Goal: Transaction & Acquisition: Obtain resource

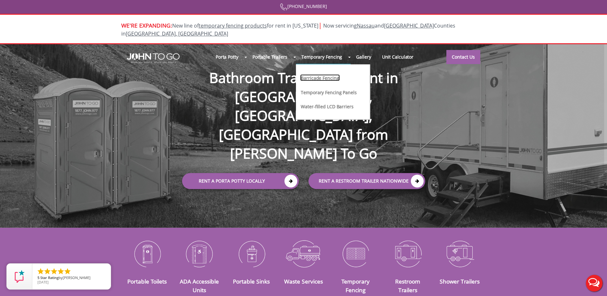
click at [326, 74] on link "Barricade Fencing" at bounding box center [319, 77] width 39 height 7
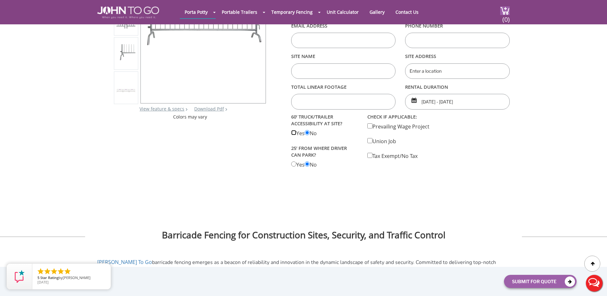
click at [293, 133] on Accessiblity "radio" at bounding box center [293, 132] width 5 height 5
radio Accessiblity "true"
click at [310, 132] on input "radio" at bounding box center [307, 132] width 5 height 5
radio input "true"
click at [294, 166] on div "60’ TRUCK/TRAILER ACCESSIBILITY AT SITE? Yes No 25’ from where driver can park?…" at bounding box center [324, 140] width 76 height 56
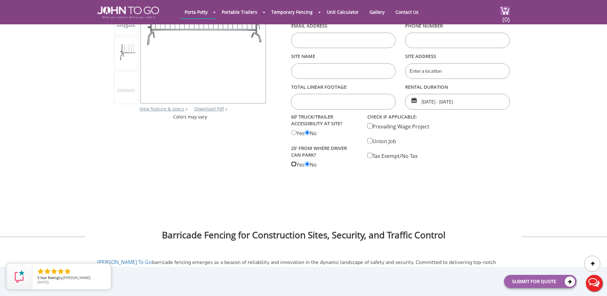
click at [294, 164] on park "radio" at bounding box center [293, 163] width 5 height 5
radio park "true"
click at [310, 165] on div "60’ TRUCK/TRAILER ACCESSIBILITY AT SITE? Yes No 25’ from where driver can park?…" at bounding box center [324, 140] width 76 height 56
click at [310, 164] on park "radio" at bounding box center [307, 163] width 5 height 5
radio park "true"
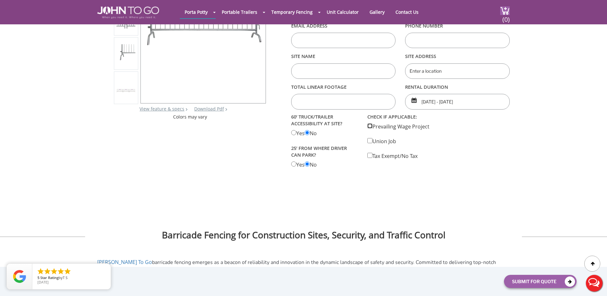
click at [371, 125] on input "checkbox" at bounding box center [369, 125] width 5 height 5
checkbox input "true"
click at [371, 140] on input "checkbox" at bounding box center [369, 140] width 5 height 5
checkbox input "true"
click at [369, 157] on input "checkbox" at bounding box center [369, 155] width 5 height 5
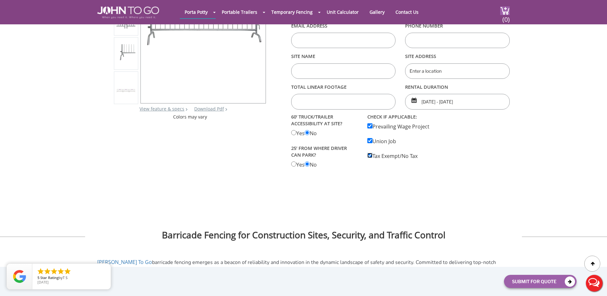
click at [369, 153] on input "checkbox" at bounding box center [369, 155] width 5 height 5
checkbox input "false"
click at [370, 137] on div "check if applicable: Prevailing Wage Project Union Job Tax Exempt/No Tax" at bounding box center [401, 135] width 76 height 47
click at [370, 126] on input "checkbox" at bounding box center [369, 125] width 5 height 5
checkbox input "false"
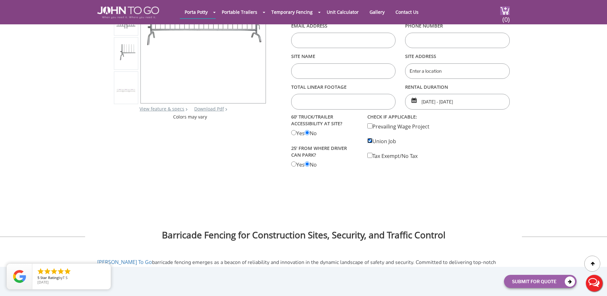
click at [368, 140] on input "checkbox" at bounding box center [369, 140] width 5 height 5
checkbox input "false"
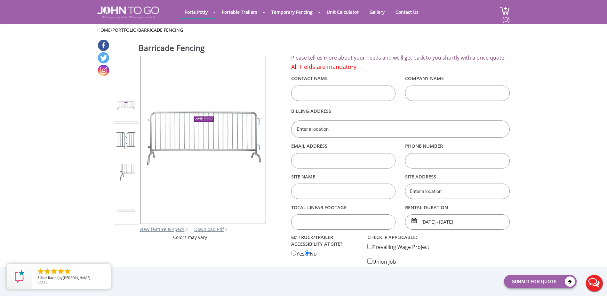
click at [329, 92] on input "text" at bounding box center [343, 92] width 105 height 15
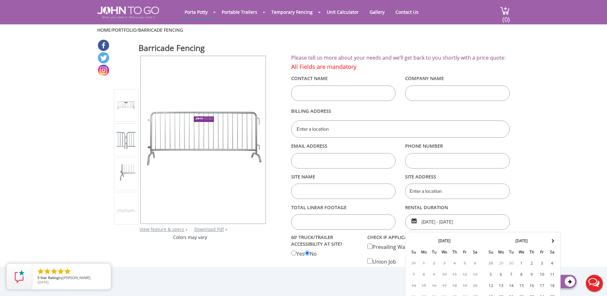
click at [432, 220] on input "09/29/2025 - 09/29/2025" at bounding box center [457, 221] width 105 height 15
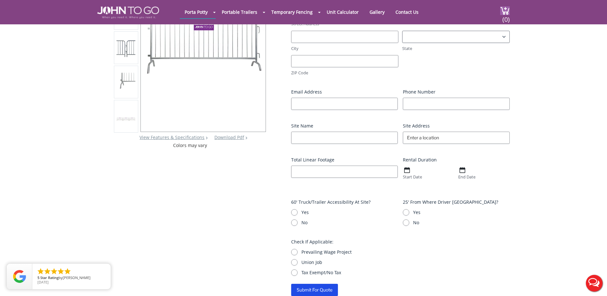
scroll to position [96, 0]
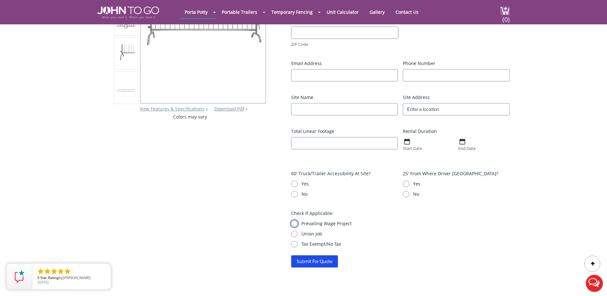
click at [294, 224] on input "Prevailing Wage Project" at bounding box center [294, 223] width 6 height 6
radio input "true"
click at [296, 233] on input "Union Job" at bounding box center [294, 233] width 6 height 6
radio input "true"
click at [295, 244] on input "Tax Exempt/No Tax" at bounding box center [294, 244] width 6 height 6
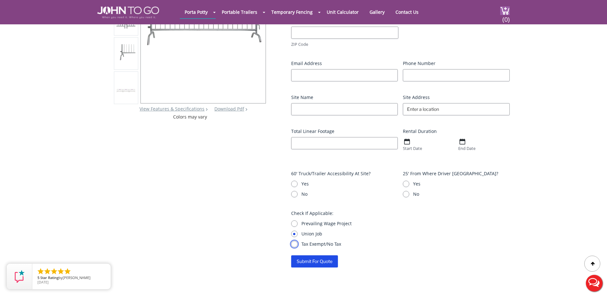
radio input "true"
click at [295, 235] on input "Union Job" at bounding box center [294, 233] width 6 height 6
radio input "true"
click at [295, 225] on input "Prevailing Wage Project" at bounding box center [294, 223] width 6 height 6
radio input "true"
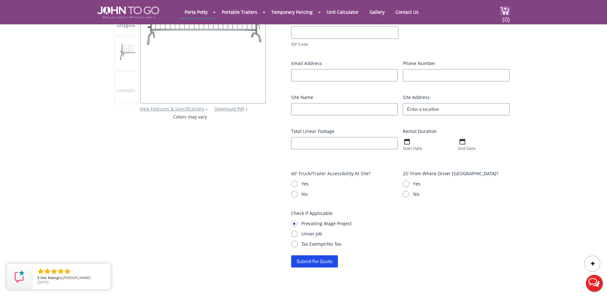
click at [433, 220] on label "Prevailing Wage Project" at bounding box center [405, 223] width 208 height 6
click at [298, 220] on input "Prevailing Wage Project" at bounding box center [294, 223] width 6 height 6
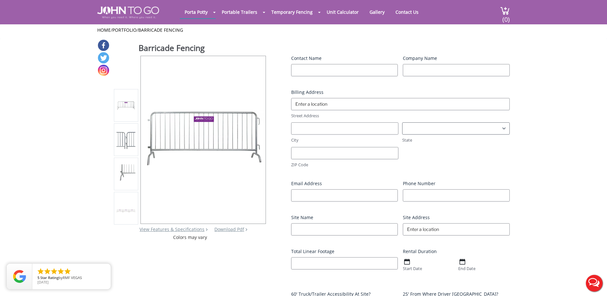
click at [406, 264] on img at bounding box center [407, 262] width 6 height 6
click at [416, 269] on label "Start Date" at bounding box center [429, 268] width 53 height 6
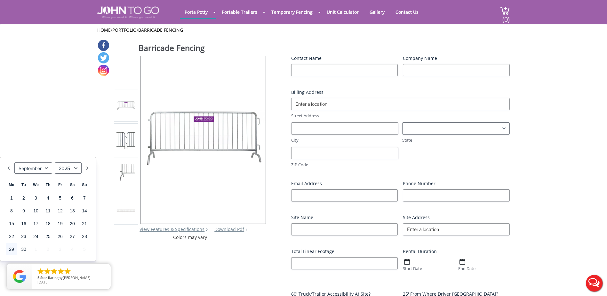
click at [409, 261] on img at bounding box center [407, 262] width 6 height 6
click at [151, 264] on div "Barricade Fencing View Features & Specifications Download Pdf Product PDF Addon…" at bounding box center [303, 213] width 412 height 348
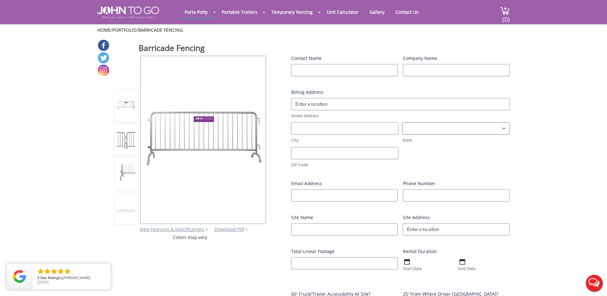
click at [410, 264] on span "Start Date" at bounding box center [428, 264] width 55 height 14
click at [410, 268] on label "Start Date" at bounding box center [429, 268] width 53 height 6
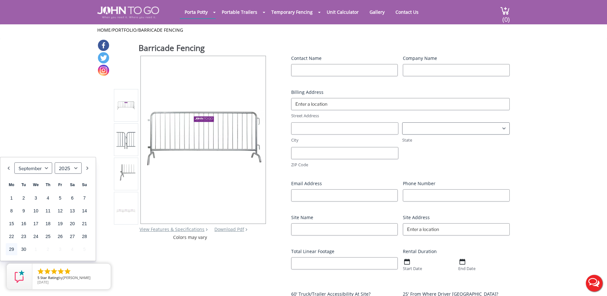
click at [183, 276] on div "Barricade Fencing View Features & Specifications Download Pdf Product PDF Addon…" at bounding box center [303, 213] width 412 height 348
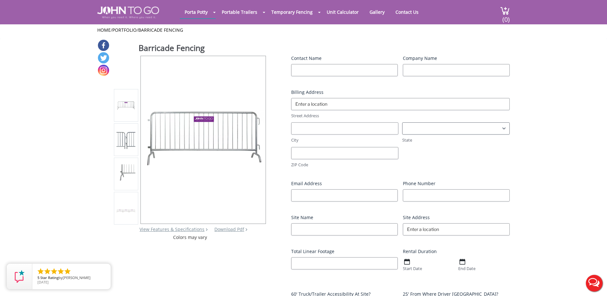
click at [304, 217] on label "Site Name (Required)" at bounding box center [344, 217] width 107 height 6
click at [304, 223] on input "Site Name (Required)" at bounding box center [344, 229] width 107 height 12
click at [416, 218] on label "Site Address (Required)" at bounding box center [456, 217] width 107 height 6
click at [416, 223] on input "Site Address (Required)" at bounding box center [456, 229] width 107 height 12
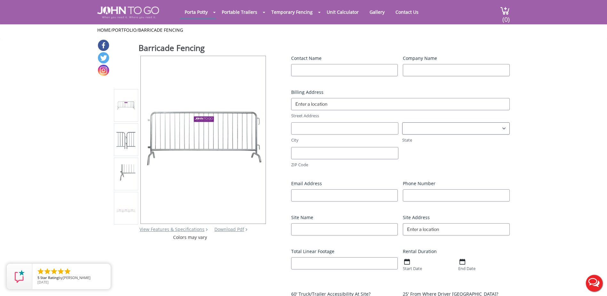
click at [323, 248] on label "Total Linear Footage (Required)" at bounding box center [344, 251] width 107 height 6
click at [323, 257] on input "Total Linear Footage (Required)" at bounding box center [344, 263] width 107 height 12
click at [412, 250] on label "Rental Duration (Required)" at bounding box center [456, 251] width 107 height 6
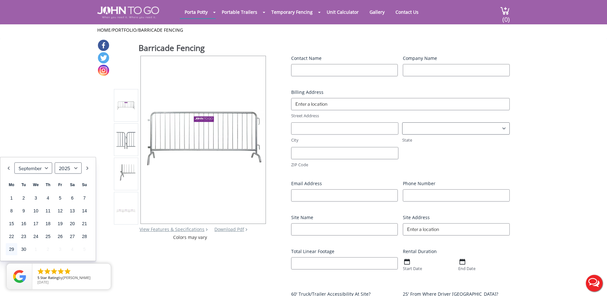
click at [363, 282] on div "Contact Name (Required) Contact Name Company Name (Required) Billing Address (R…" at bounding box center [400, 211] width 219 height 313
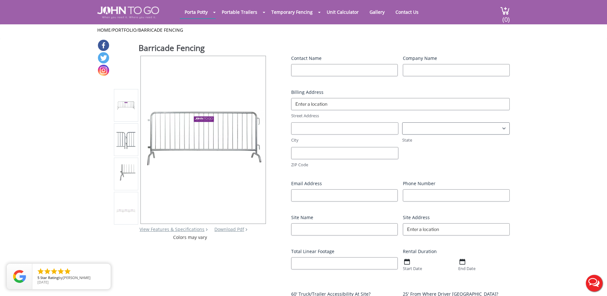
click at [425, 251] on label "Rental Duration (Required)" at bounding box center [456, 251] width 107 height 6
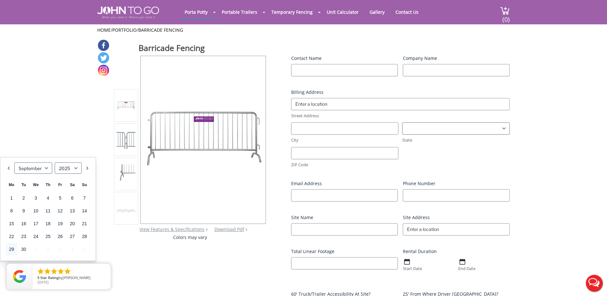
click at [386, 280] on div "Contact Name (Required) Contact Name Company Name (Required) Billing Address (R…" at bounding box center [400, 211] width 219 height 313
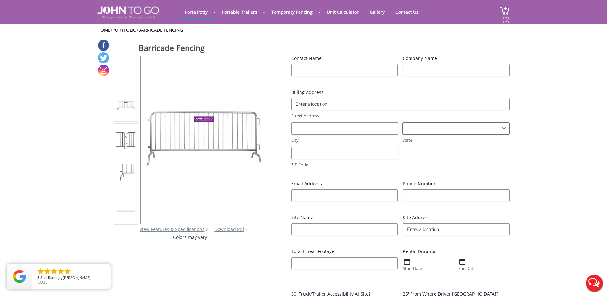
click at [407, 261] on img at bounding box center [407, 262] width 6 height 6
click at [416, 269] on label "Start Date" at bounding box center [429, 268] width 53 height 6
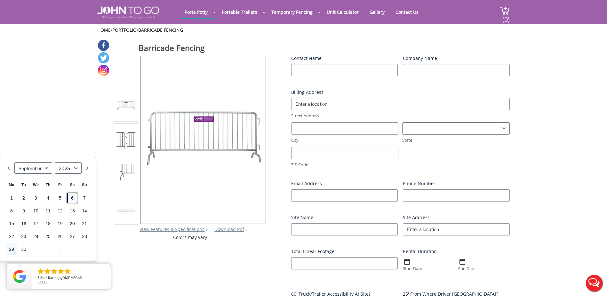
click at [75, 200] on link "6" at bounding box center [73, 198] width 12 height 12
type input "09/06/2025"
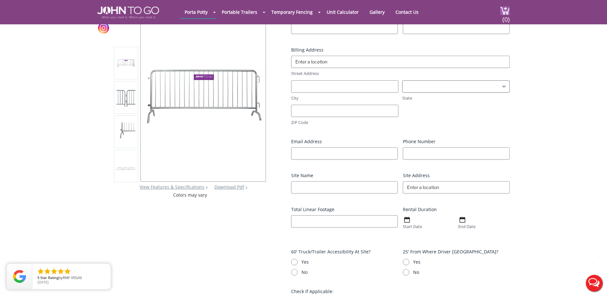
scroll to position [64, 0]
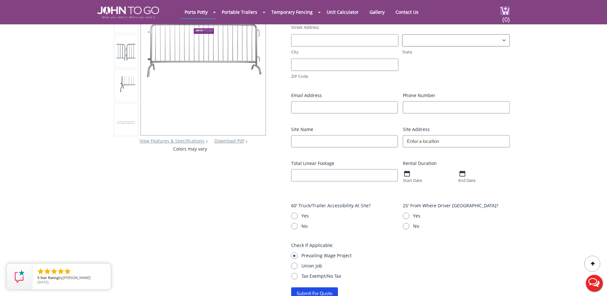
click at [413, 180] on label "Start Date" at bounding box center [429, 180] width 53 height 6
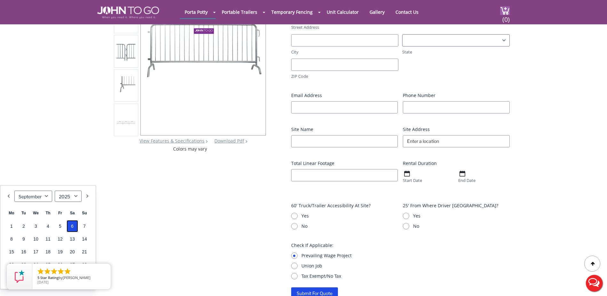
click at [73, 224] on link "6" at bounding box center [73, 226] width 12 height 12
click at [409, 177] on img at bounding box center [407, 176] width 6 height 6
click at [419, 184] on div "09/06/2025 Start Date End Date All Day Event Start Time End Time Abidjan Accra …" at bounding box center [456, 178] width 107 height 18
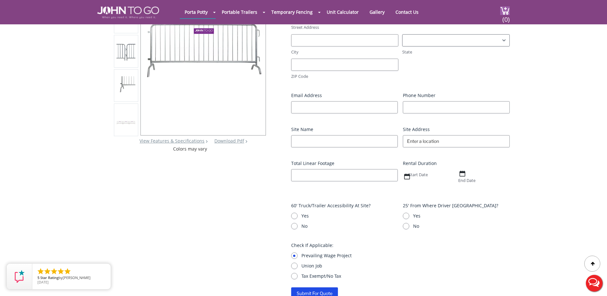
click at [407, 177] on img at bounding box center [407, 176] width 6 height 6
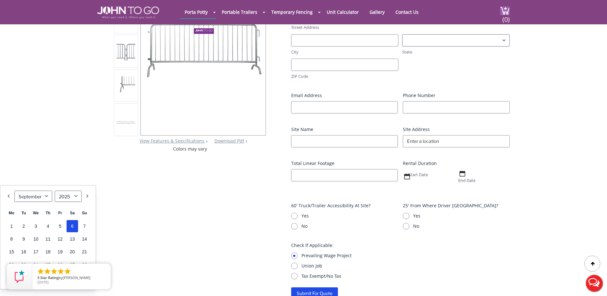
click at [407, 188] on div "Rental Duration (Required) 09/06/2025 Start Date End Date All Day Event Start T…" at bounding box center [456, 175] width 107 height 30
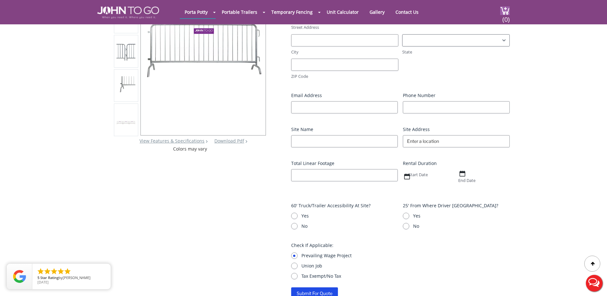
click at [415, 176] on label "Start Date" at bounding box center [429, 175] width 53 height 6
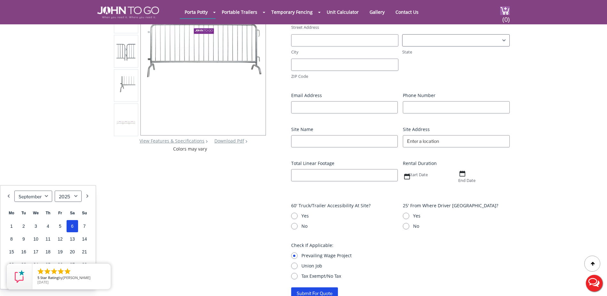
click at [232, 225] on div "Barricade Fencing View Features & Specifications Download Pdf Product PDF Addon…" at bounding box center [303, 125] width 412 height 348
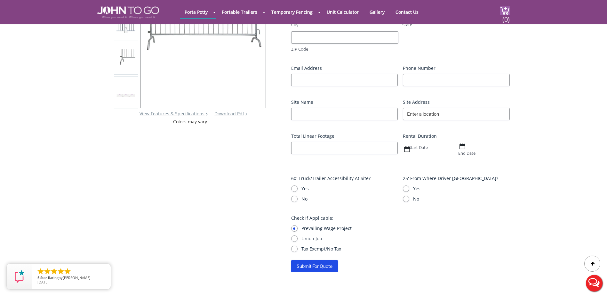
scroll to position [0, 0]
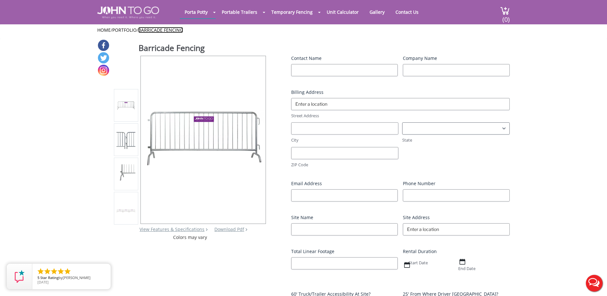
click at [160, 31] on link "Barricade Fencing" at bounding box center [160, 30] width 45 height 6
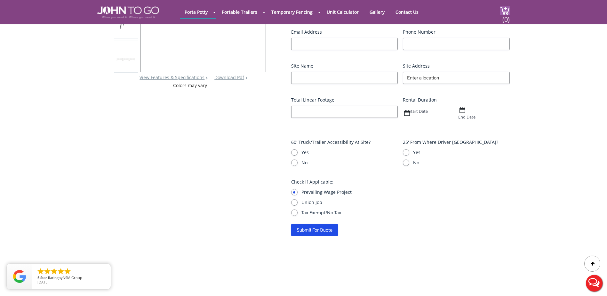
scroll to position [128, 0]
click at [320, 226] on input "Submit For Quote" at bounding box center [314, 229] width 47 height 12
click at [319, 232] on input "Submit For Quote" at bounding box center [314, 229] width 47 height 12
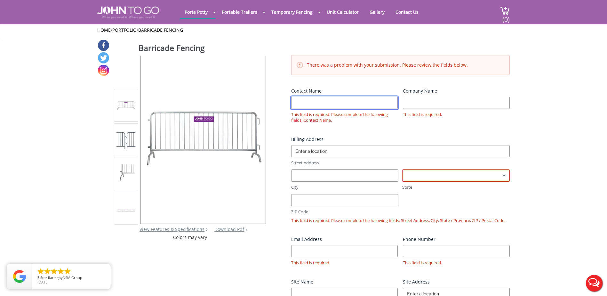
click at [364, 103] on input "Contact Name" at bounding box center [344, 103] width 107 height 12
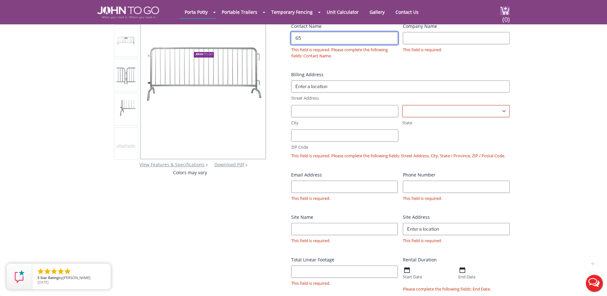
scroll to position [160, 0]
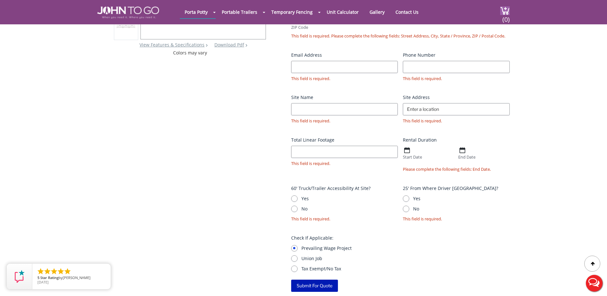
type input "65"
click at [319, 284] on input "Submit For Quote" at bounding box center [314, 285] width 47 height 12
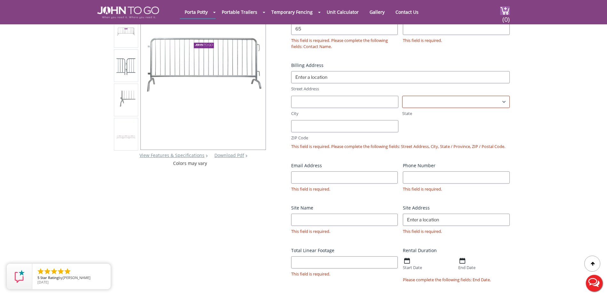
scroll to position [3, 0]
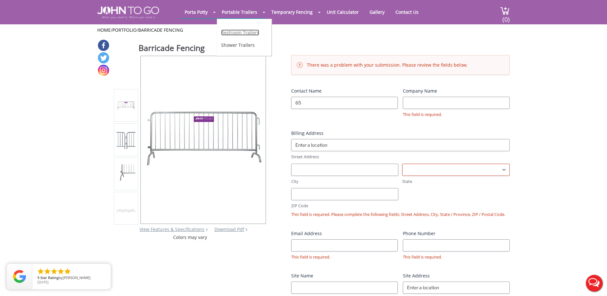
click at [230, 32] on link "Restroom Trailers" at bounding box center [240, 32] width 38 height 6
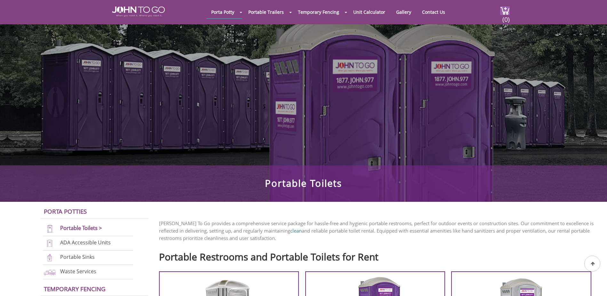
scroll to position [160, 0]
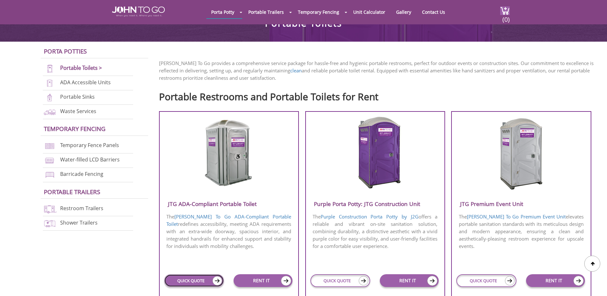
click at [209, 277] on link "QUICK QUOTE" at bounding box center [194, 280] width 60 height 13
click at [199, 278] on link "QUICK QUOTE" at bounding box center [194, 280] width 60 height 13
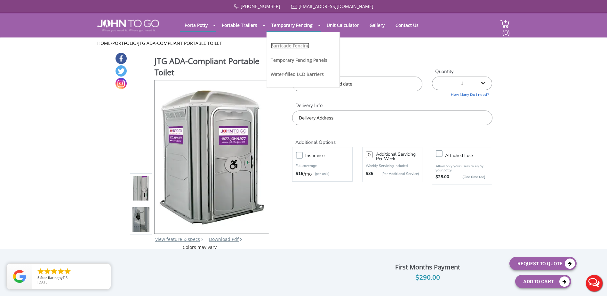
click at [280, 45] on link "Barricade Fencing" at bounding box center [290, 46] width 39 height 6
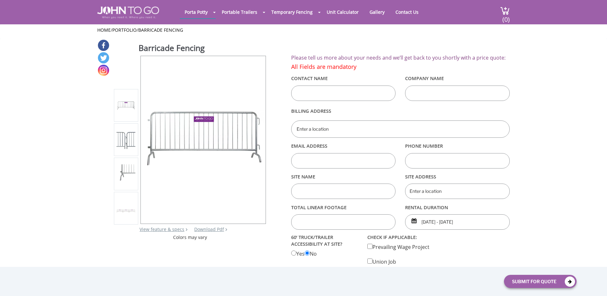
click at [302, 93] on input "text" at bounding box center [343, 92] width 105 height 15
